Goal: Task Accomplishment & Management: Manage account settings

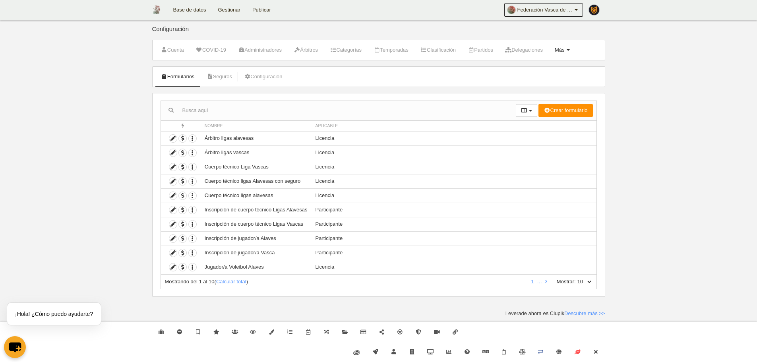
click at [570, 50] on span at bounding box center [568, 50] width 3 height 2
click at [562, 70] on link "Campos" at bounding box center [537, 69] width 74 height 13
click at [173, 155] on icon at bounding box center [173, 153] width 8 height 8
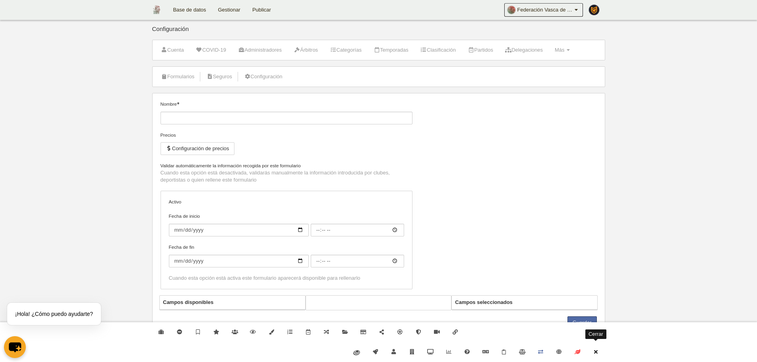
click at [602, 344] on link "Cerrar" at bounding box center [596, 352] width 18 height 20
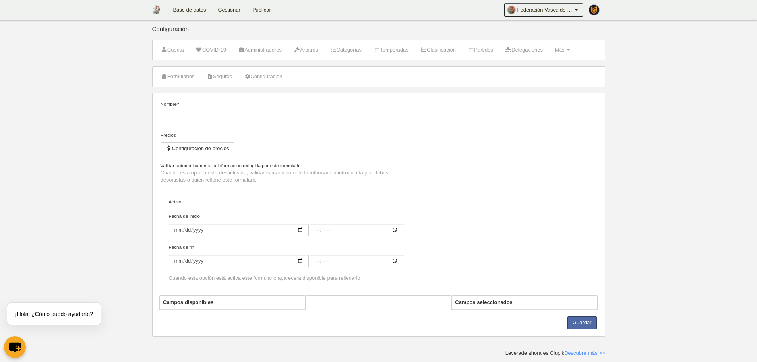
type input "Árbitro ligas vascas"
checkbox input "true"
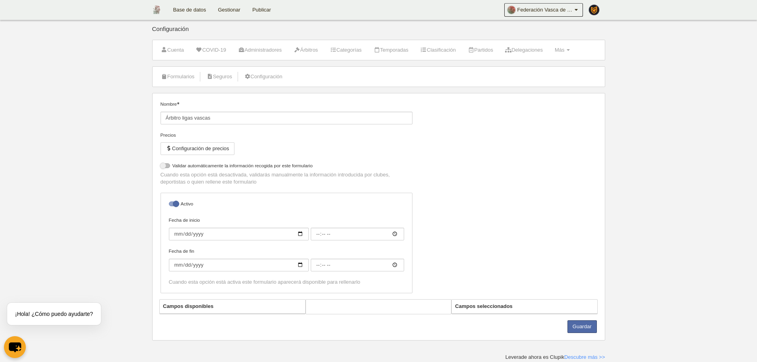
select select "selected"
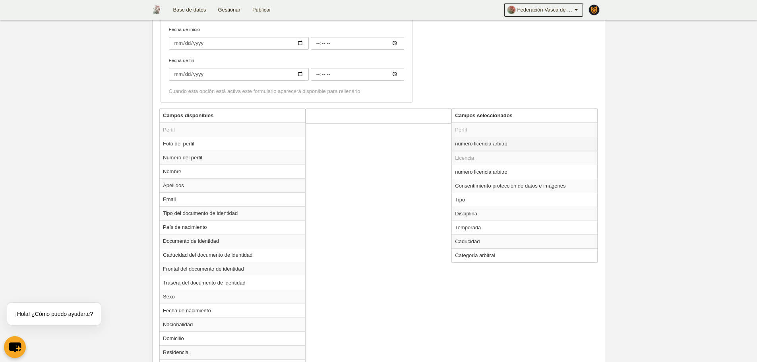
scroll to position [199, 0]
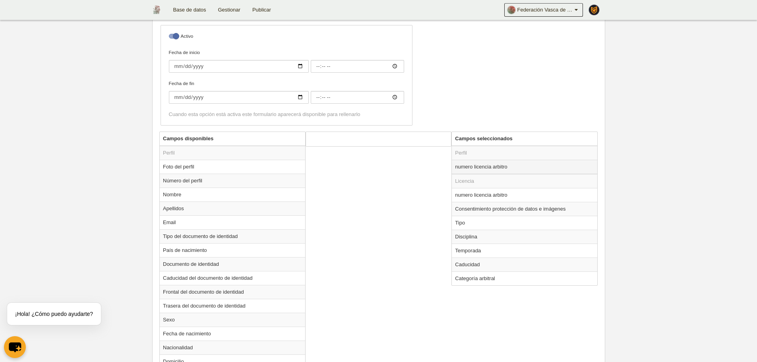
click at [493, 170] on td "numero licencia arbitro" at bounding box center [525, 167] width 146 height 14
radio input "false"
radio input "true"
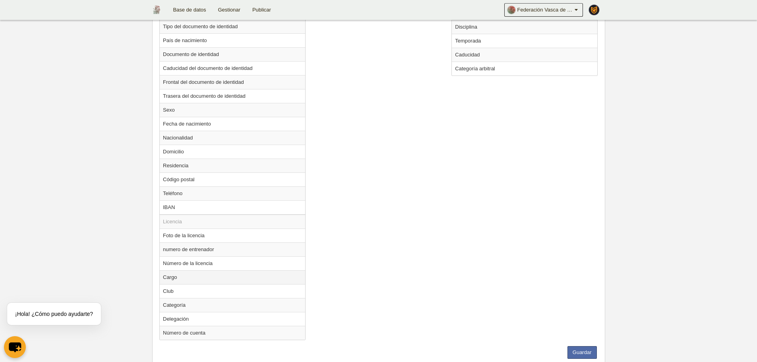
scroll to position [394, 0]
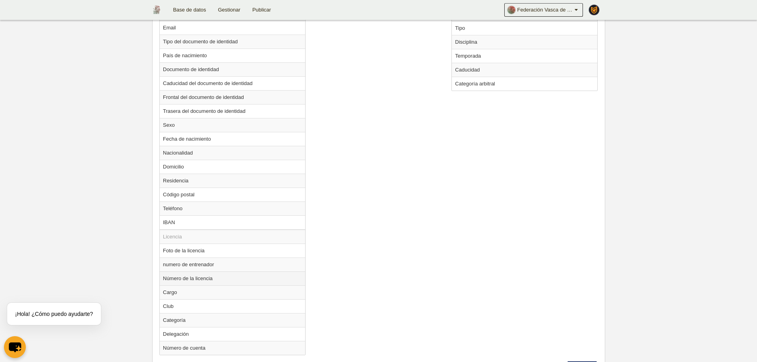
click at [213, 281] on td "Número de la licencia" at bounding box center [233, 279] width 146 height 14
radio input "true"
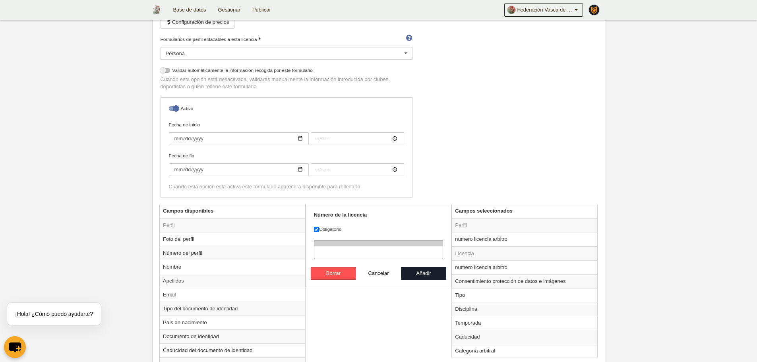
scroll to position [115, 0]
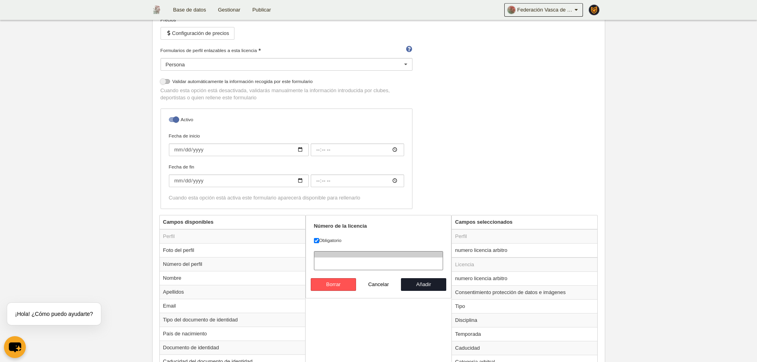
click at [325, 241] on label "Obligatorio" at bounding box center [379, 240] width 130 height 7
click at [319, 241] on input "Obligatorio" at bounding box center [316, 240] width 5 height 5
checkbox input "false"
click at [421, 283] on button "Añadir" at bounding box center [423, 284] width 45 height 13
radio input "false"
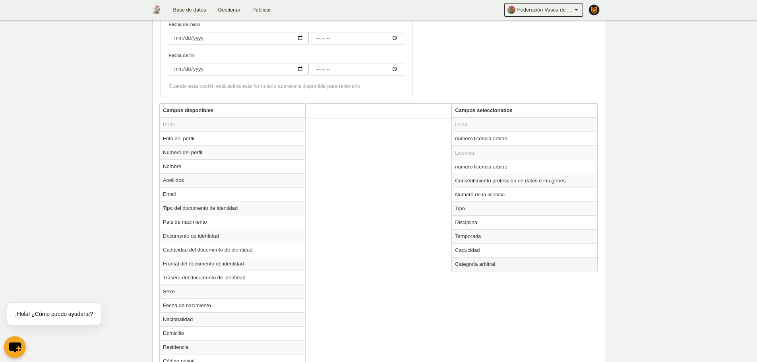
scroll to position [419, 0]
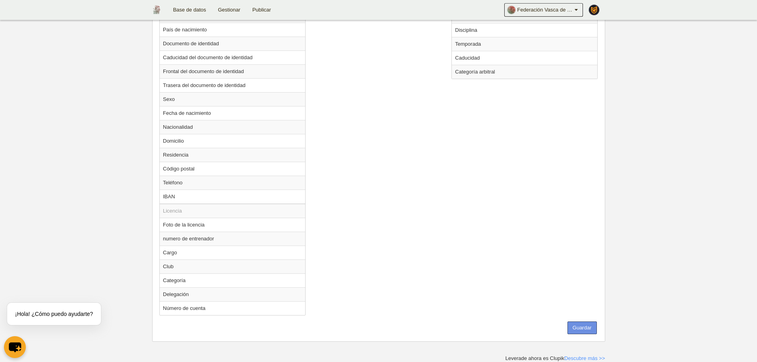
click at [584, 334] on button "Guardar" at bounding box center [582, 328] width 29 height 13
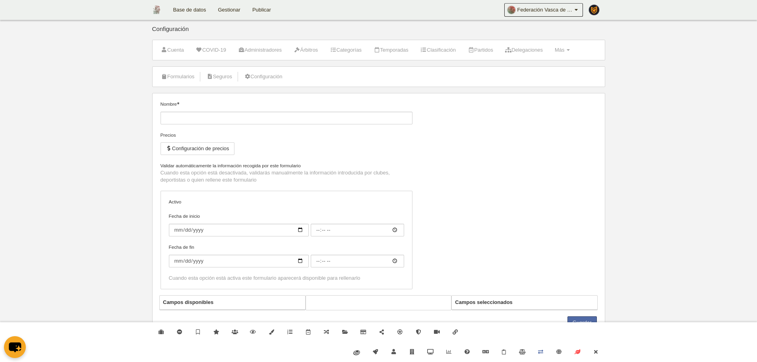
type input "Árbitro ligas alavesas"
checkbox input "true"
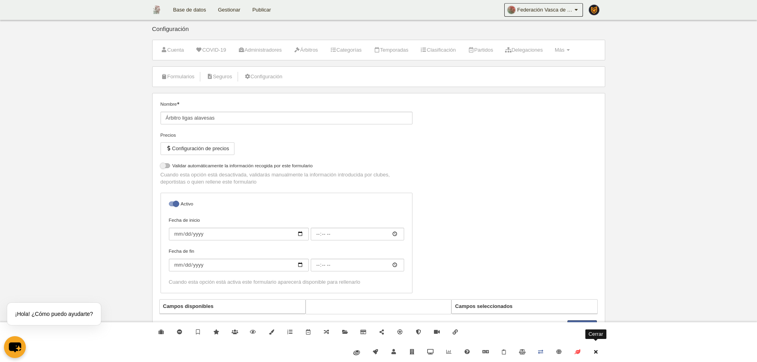
click at [598, 359] on link "Cerrar" at bounding box center [596, 352] width 18 height 20
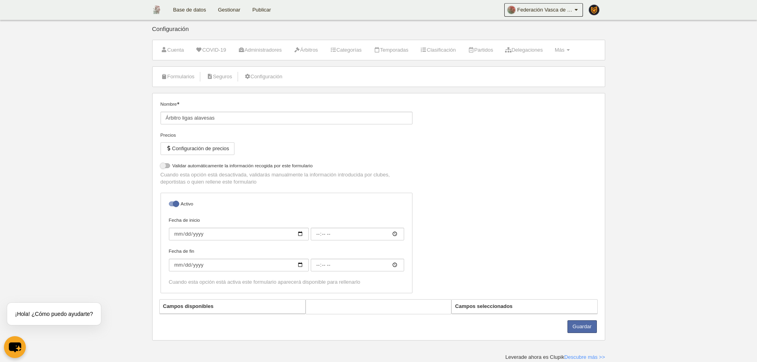
select select "selected"
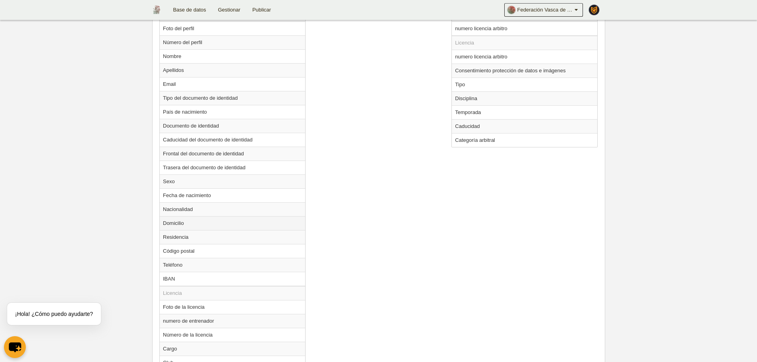
scroll to position [388, 0]
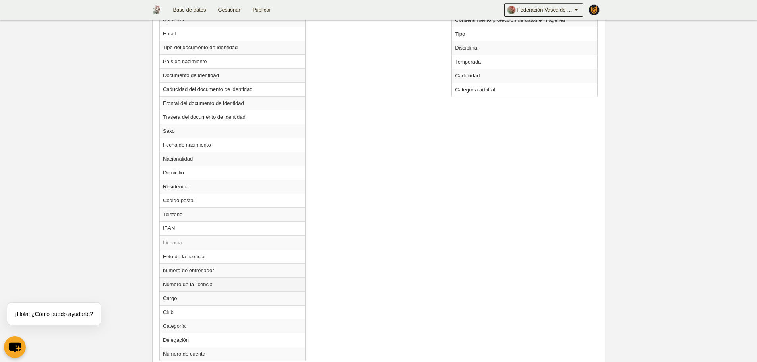
click at [219, 286] on td "Número de la licencia" at bounding box center [233, 285] width 146 height 14
radio input "true"
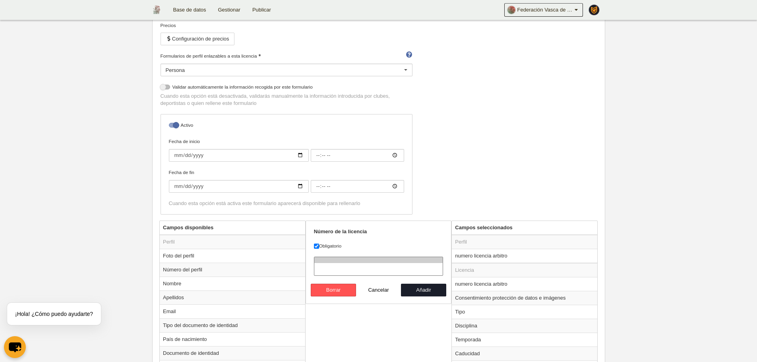
scroll to position [109, 0]
click at [334, 248] on label "Obligatorio" at bounding box center [379, 246] width 130 height 7
click at [319, 248] on input "Obligatorio" at bounding box center [316, 246] width 5 height 5
checkbox input "false"
click at [427, 290] on button "Añadir" at bounding box center [423, 290] width 45 height 13
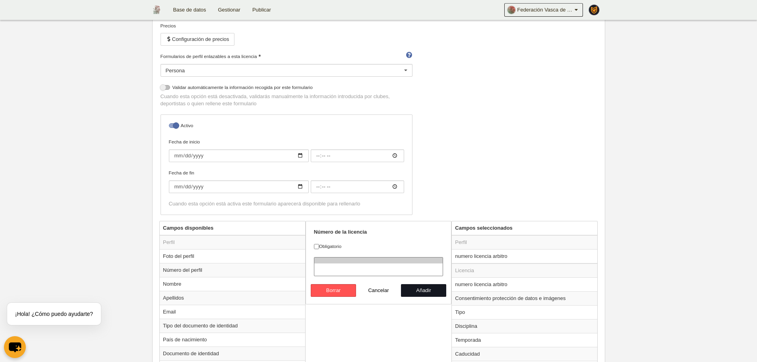
radio input "false"
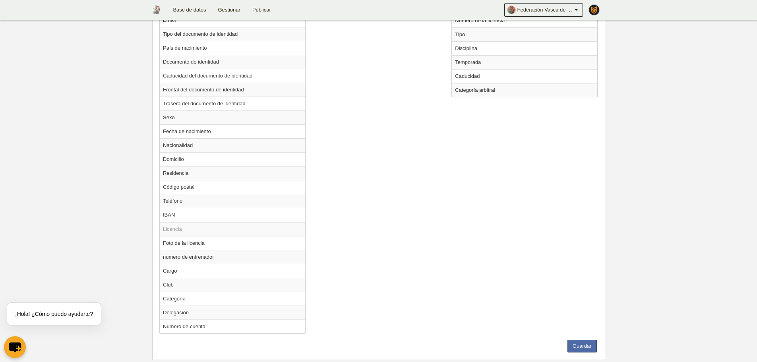
scroll to position [419, 0]
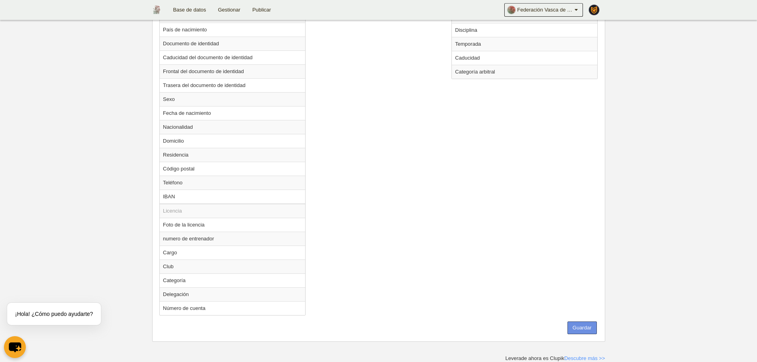
click at [596, 330] on button "Guardar" at bounding box center [582, 328] width 29 height 13
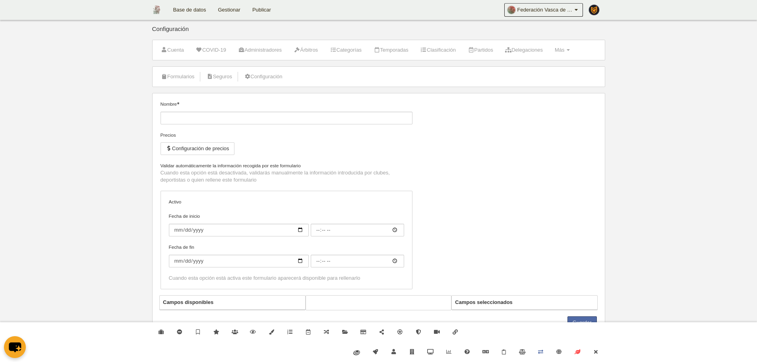
type input "Árbitro ligas vascas"
checkbox input "true"
select select "selected"
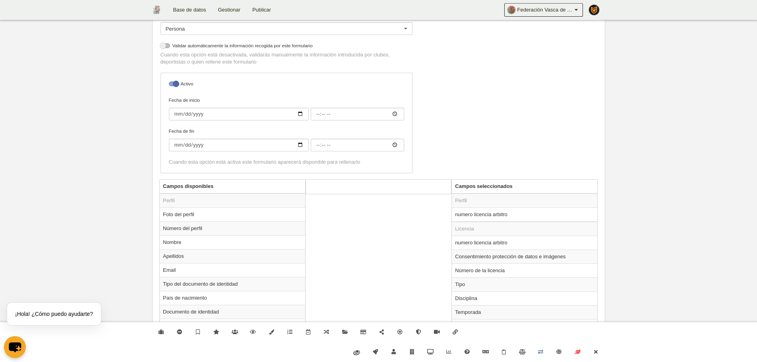
scroll to position [159, 0]
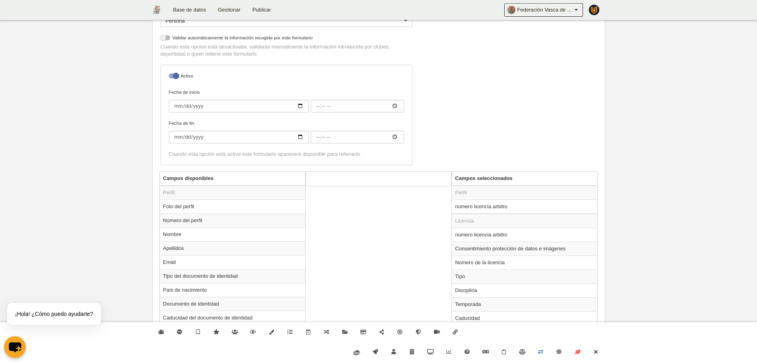
drag, startPoint x: 153, startPoint y: 15, endPoint x: 171, endPoint y: 7, distance: 20.3
